Goal: Task Accomplishment & Management: Manage account settings

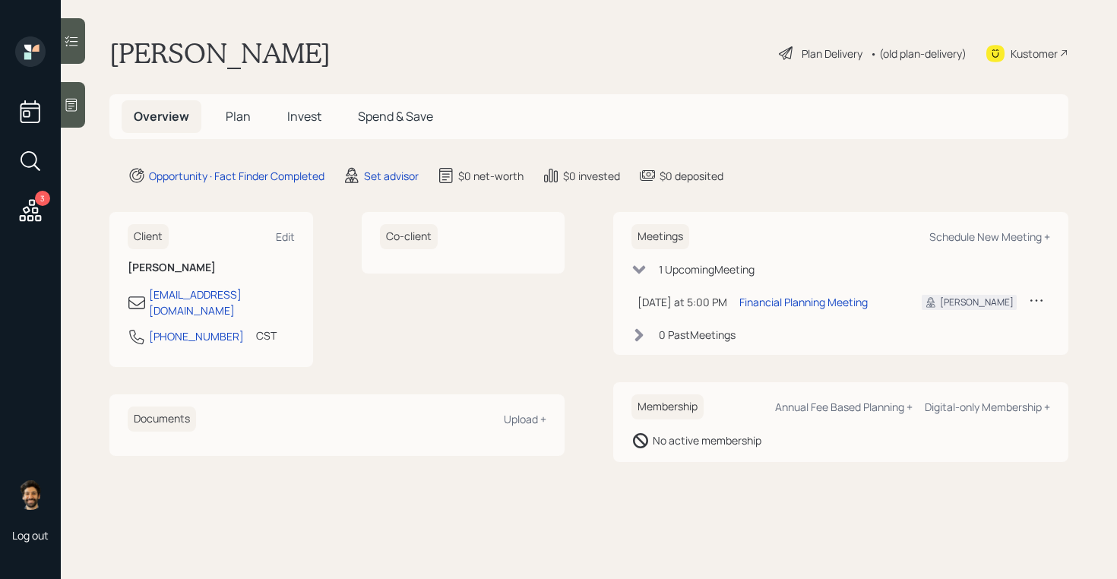
click at [1040, 301] on icon at bounding box center [1036, 300] width 15 height 15
click at [949, 348] on div "Cancel" at bounding box center [989, 344] width 109 height 14
